Goal: Information Seeking & Learning: Learn about a topic

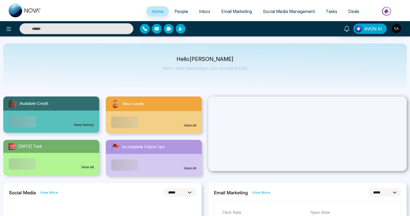
select select "*"
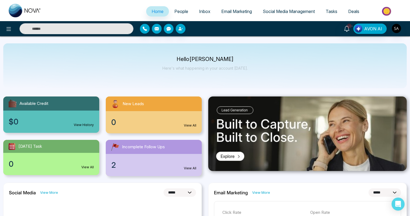
click at [184, 11] on span "People" at bounding box center [182, 11] width 14 height 5
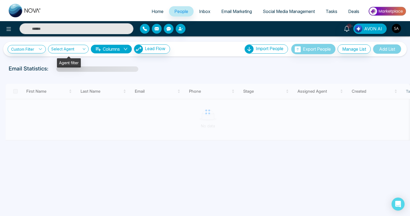
click at [46, 46] on div "Custom Filter Choose a filter Cancel Apply" at bounding box center [27, 49] width 38 height 8
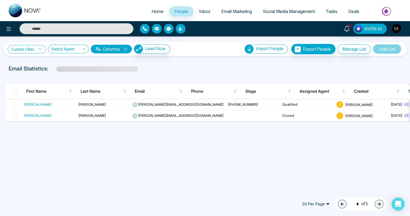
click at [36, 49] on link "Custom Filter" at bounding box center [27, 49] width 38 height 8
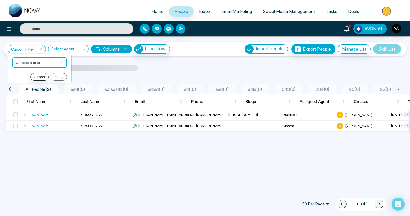
click at [40, 64] on input "search" at bounding box center [38, 62] width 44 height 8
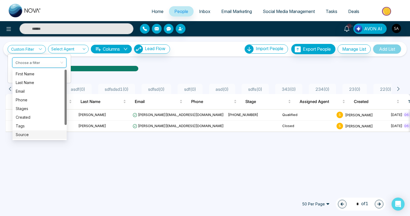
scroll to position [17, 0]
click at [40, 133] on div "Last Communication" at bounding box center [40, 135] width 48 height 6
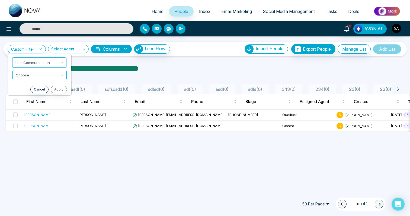
click at [40, 77] on input "search" at bounding box center [38, 74] width 44 height 8
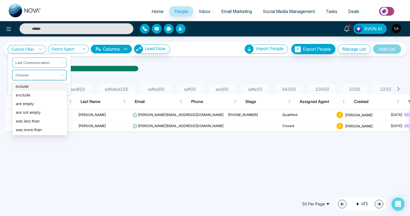
click at [42, 84] on div "include" at bounding box center [40, 87] width 48 height 6
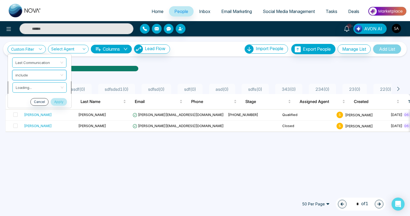
click at [44, 90] on input "search" at bounding box center [38, 87] width 44 height 8
click at [45, 90] on input "search" at bounding box center [38, 87] width 44 height 8
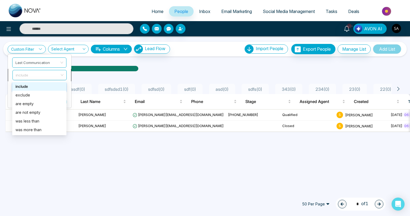
click at [47, 75] on span "include" at bounding box center [40, 75] width 48 height 10
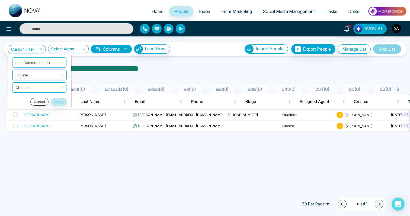
click at [47, 75] on span "include" at bounding box center [40, 75] width 48 height 10
click at [46, 86] on input "search" at bounding box center [38, 87] width 44 height 8
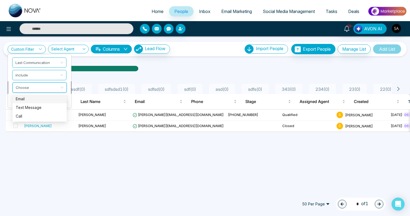
click at [46, 86] on input "search" at bounding box center [38, 87] width 44 height 8
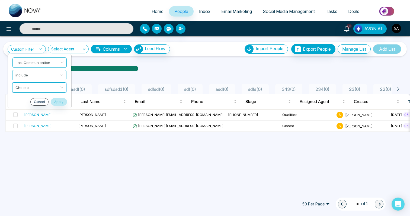
click at [47, 65] on span "Last Communication" at bounding box center [40, 63] width 48 height 10
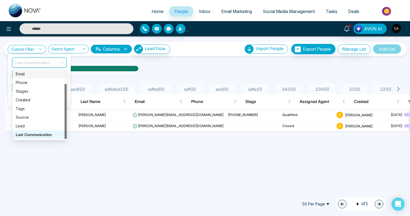
click at [42, 76] on div "Email" at bounding box center [40, 74] width 48 height 6
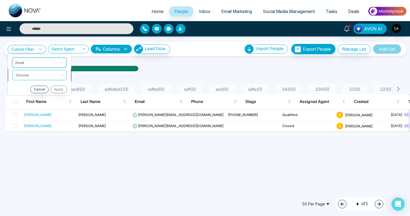
click at [42, 79] on span at bounding box center [38, 75] width 44 height 10
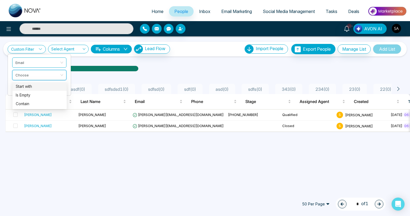
click at [41, 86] on div "Start with" at bounding box center [40, 87] width 48 height 6
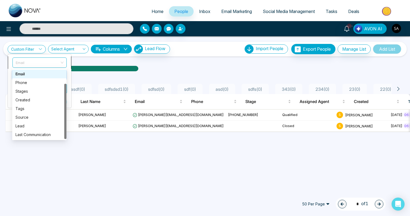
click at [45, 65] on span "Email" at bounding box center [40, 63] width 48 height 10
click at [42, 133] on div "Last Communication" at bounding box center [39, 135] width 48 height 6
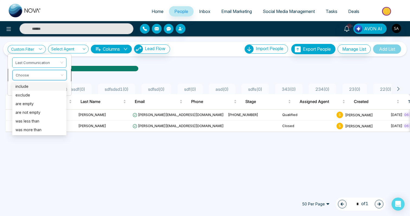
click at [43, 77] on input "search" at bounding box center [38, 74] width 44 height 8
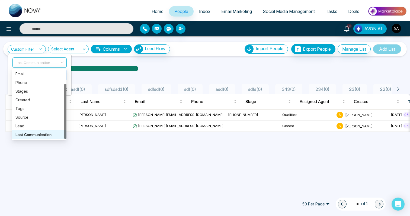
click at [42, 67] on span "Last Communication" at bounding box center [40, 63] width 48 height 10
click at [37, 127] on div "Lead" at bounding box center [39, 126] width 48 height 6
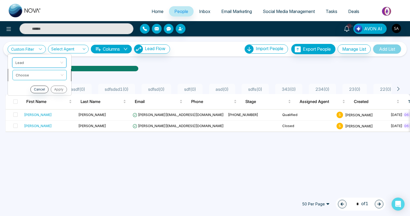
click at [44, 73] on input "search" at bounding box center [38, 74] width 44 height 8
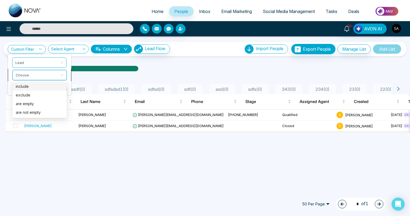
click at [43, 75] on input "search" at bounding box center [38, 74] width 44 height 8
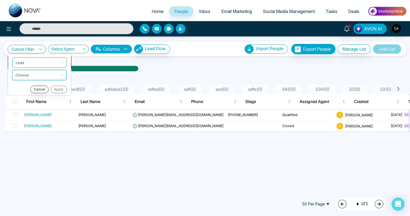
click at [46, 63] on span "Lead" at bounding box center [40, 63] width 48 height 10
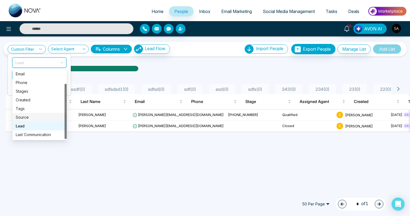
click at [39, 116] on div "Source" at bounding box center [40, 118] width 48 height 6
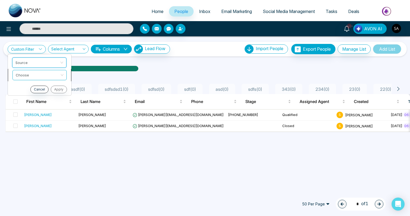
click at [47, 75] on input "search" at bounding box center [38, 74] width 44 height 8
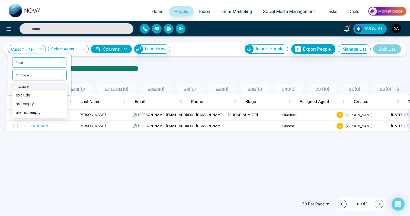
click at [47, 75] on input "search" at bounding box center [38, 74] width 44 height 8
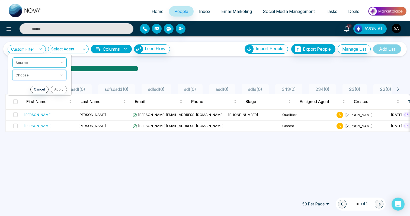
click at [53, 62] on span "Source" at bounding box center [40, 63] width 48 height 10
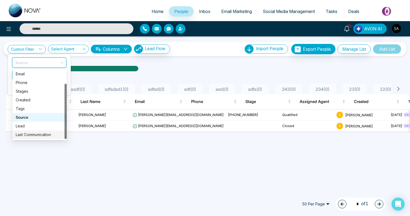
click at [45, 163] on div "Custom Filter Source Choose Cancel Apply Select Agent Columns Lead Flow Import …" at bounding box center [205, 113] width 410 height 154
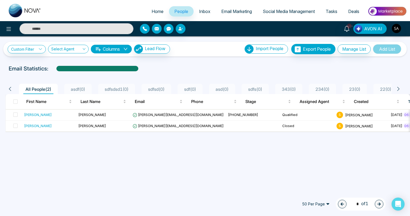
click at [143, 143] on div "Custom Filter Source Choose Cancel Apply Select Agent Columns Lead Flow Import …" at bounding box center [205, 113] width 410 height 154
click at [35, 46] on link "Custom Filter" at bounding box center [27, 49] width 38 height 8
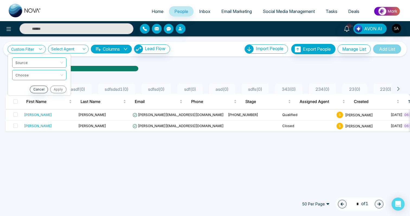
click at [35, 46] on link "Custom Filter" at bounding box center [27, 49] width 38 height 8
